Goal: Task Accomplishment & Management: Manage account settings

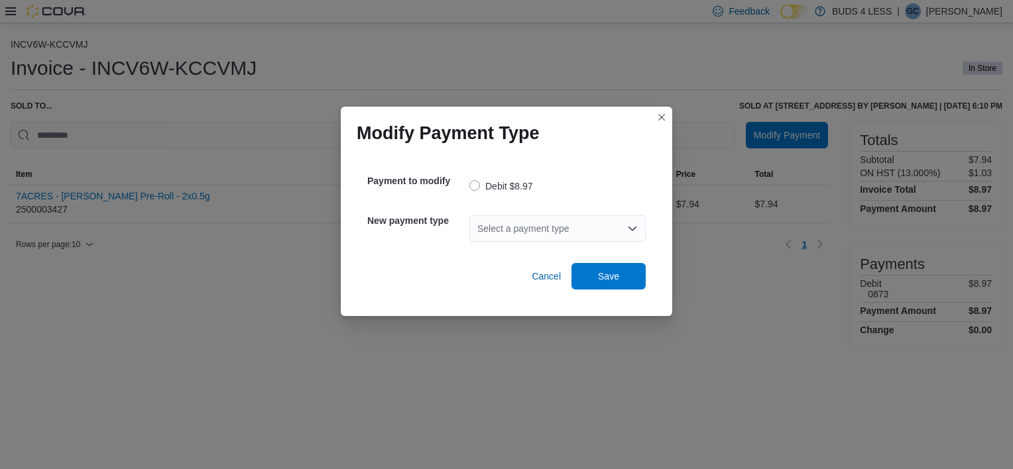
click at [518, 226] on div "Select a payment type" at bounding box center [557, 228] width 176 height 27
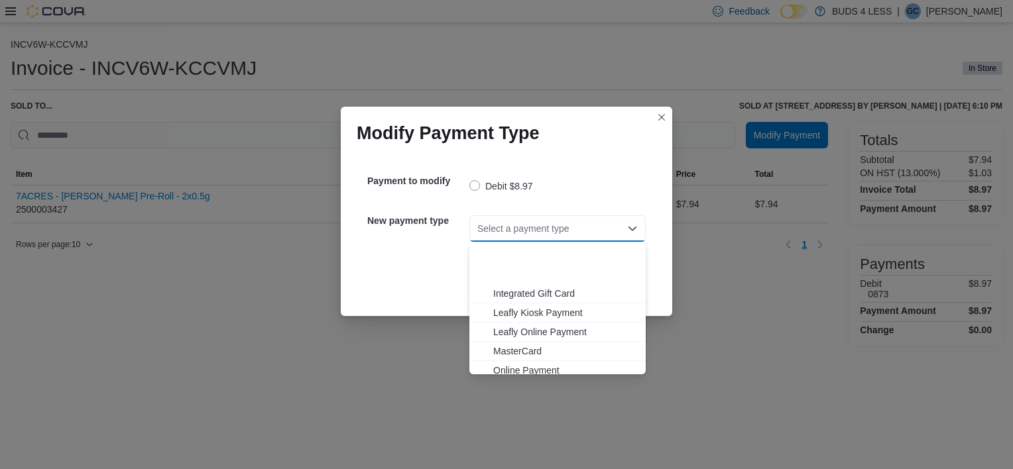
scroll to position [156, 0]
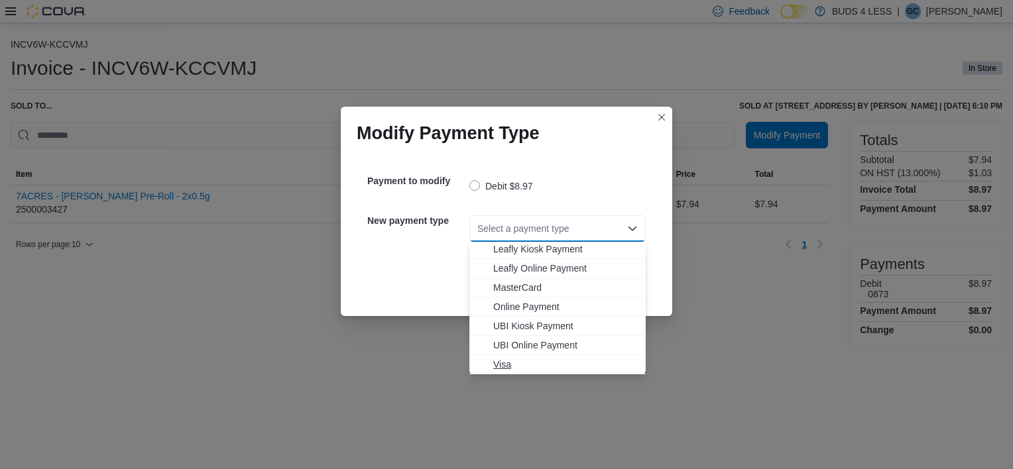
click at [528, 360] on span "Visa" at bounding box center [565, 364] width 145 height 13
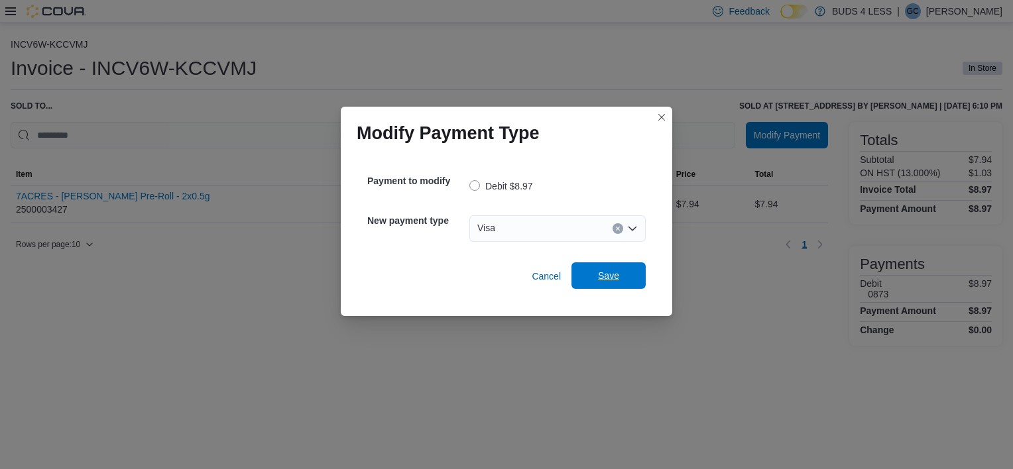
click at [617, 269] on span "Save" at bounding box center [608, 276] width 58 height 27
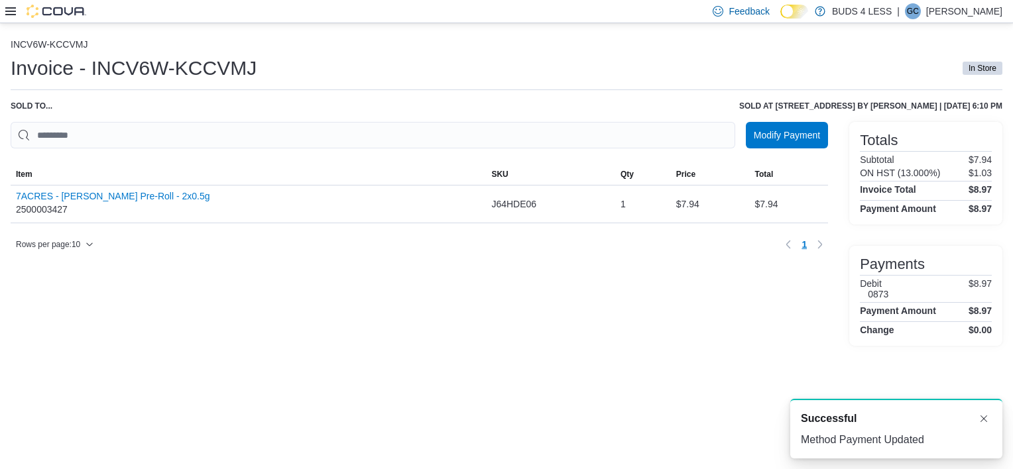
scroll to position [0, 0]
